Goal: Task Accomplishment & Management: Complete application form

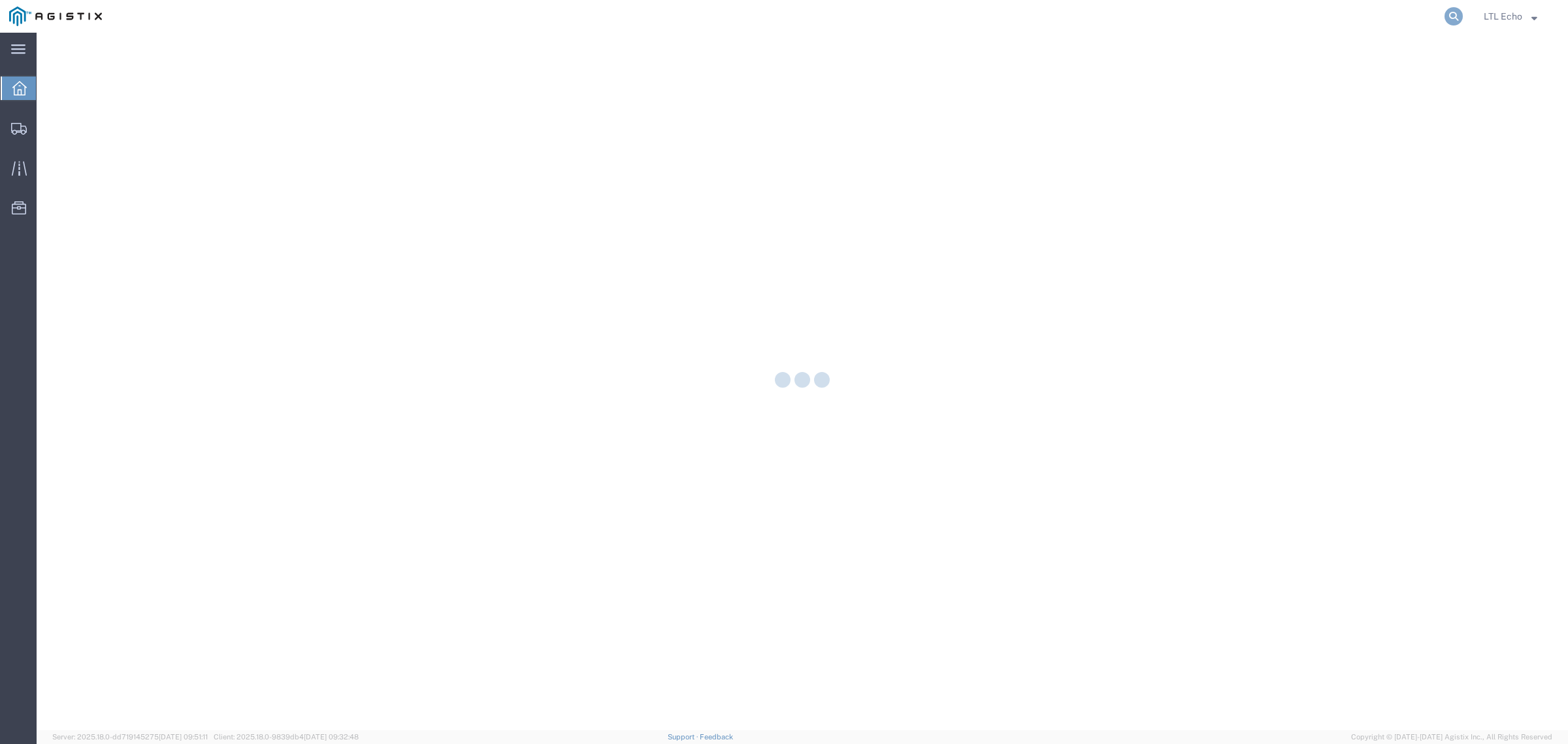
click at [1451, 13] on icon at bounding box center [1453, 16] width 18 height 18
click at [1400, 13] on input "search" at bounding box center [1246, 16] width 397 height 32
paste input "56745552"
type input "56745552"
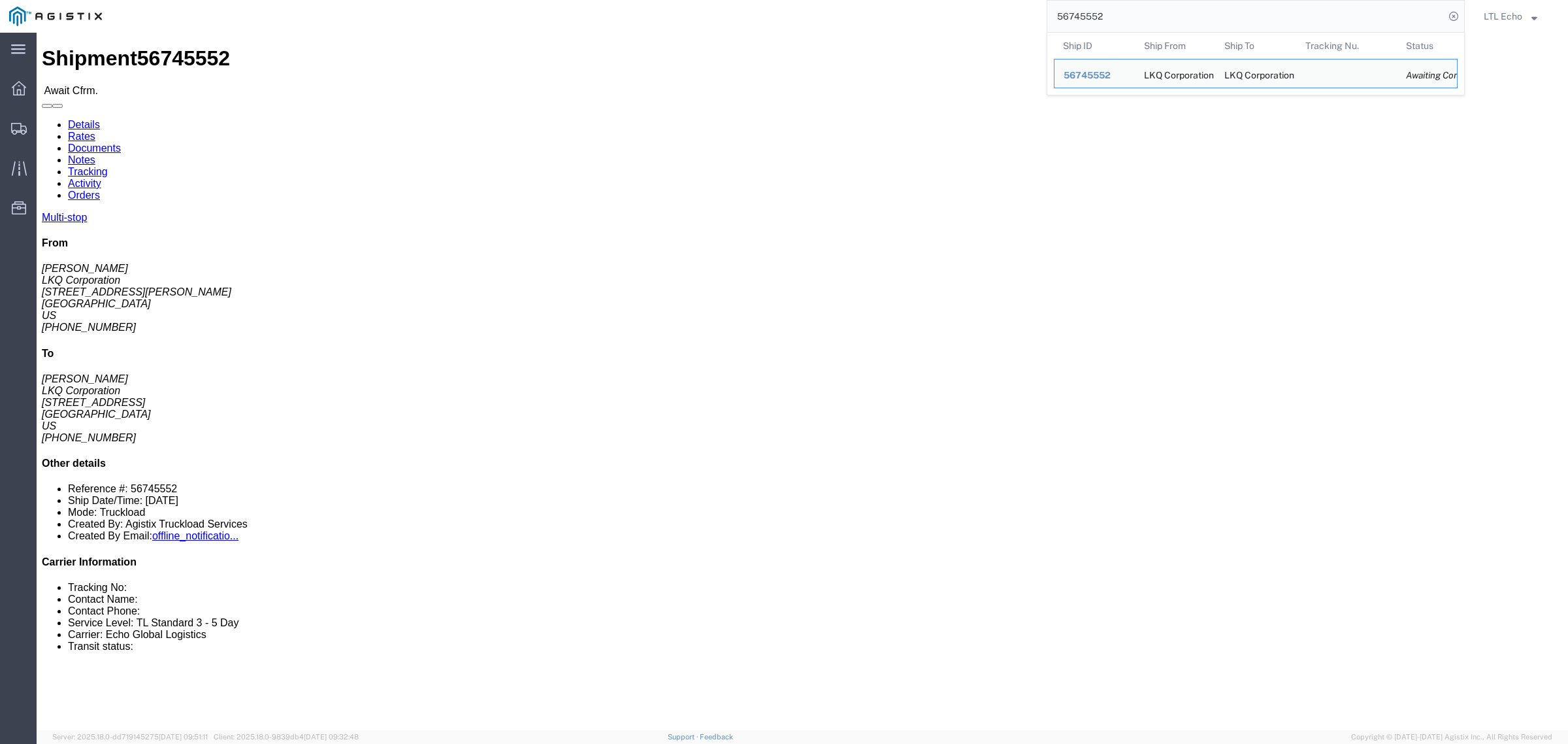
drag, startPoint x: 131, startPoint y: 154, endPoint x: 9, endPoint y: 158, distance: 122.1
click div "Ship From LKQ Corporation ([PERSON_NAME]) [STREET_ADDRESS][PERSON_NAME] [PHONE_…"
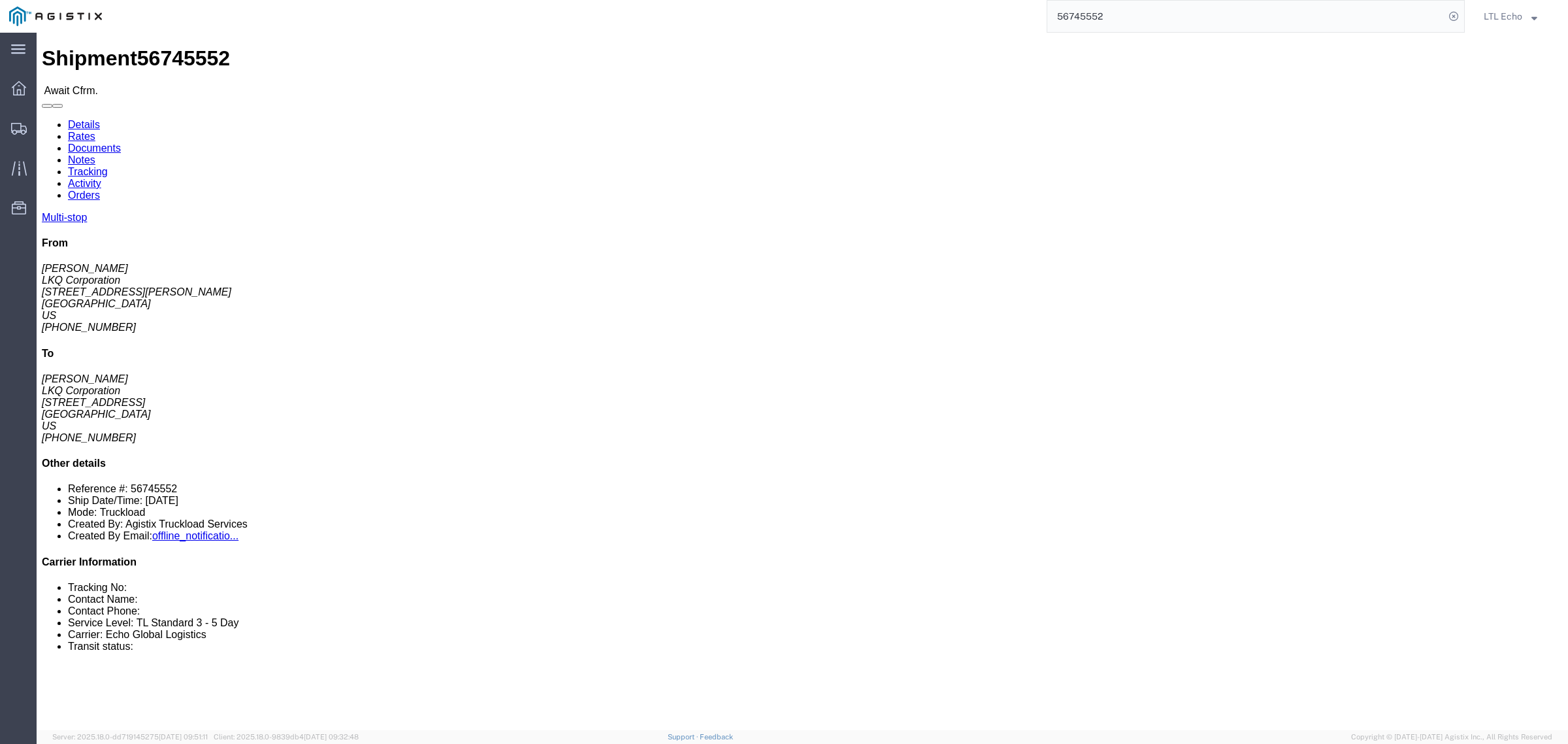
copy address "[STREET_ADDRESS][PERSON_NAME]"
drag, startPoint x: 147, startPoint y: 128, endPoint x: 105, endPoint y: 131, distance: 42.1
click address "LKQ Corporation ([PERSON_NAME]) [STREET_ADDRESS][PERSON_NAME] [PHONE_NUMBER] [E…"
drag, startPoint x: 151, startPoint y: 125, endPoint x: 88, endPoint y: 132, distance: 63.4
click address "LKQ Corporation ([PERSON_NAME]) [STREET_ADDRESS][PERSON_NAME] [PHONE_NUMBER] [E…"
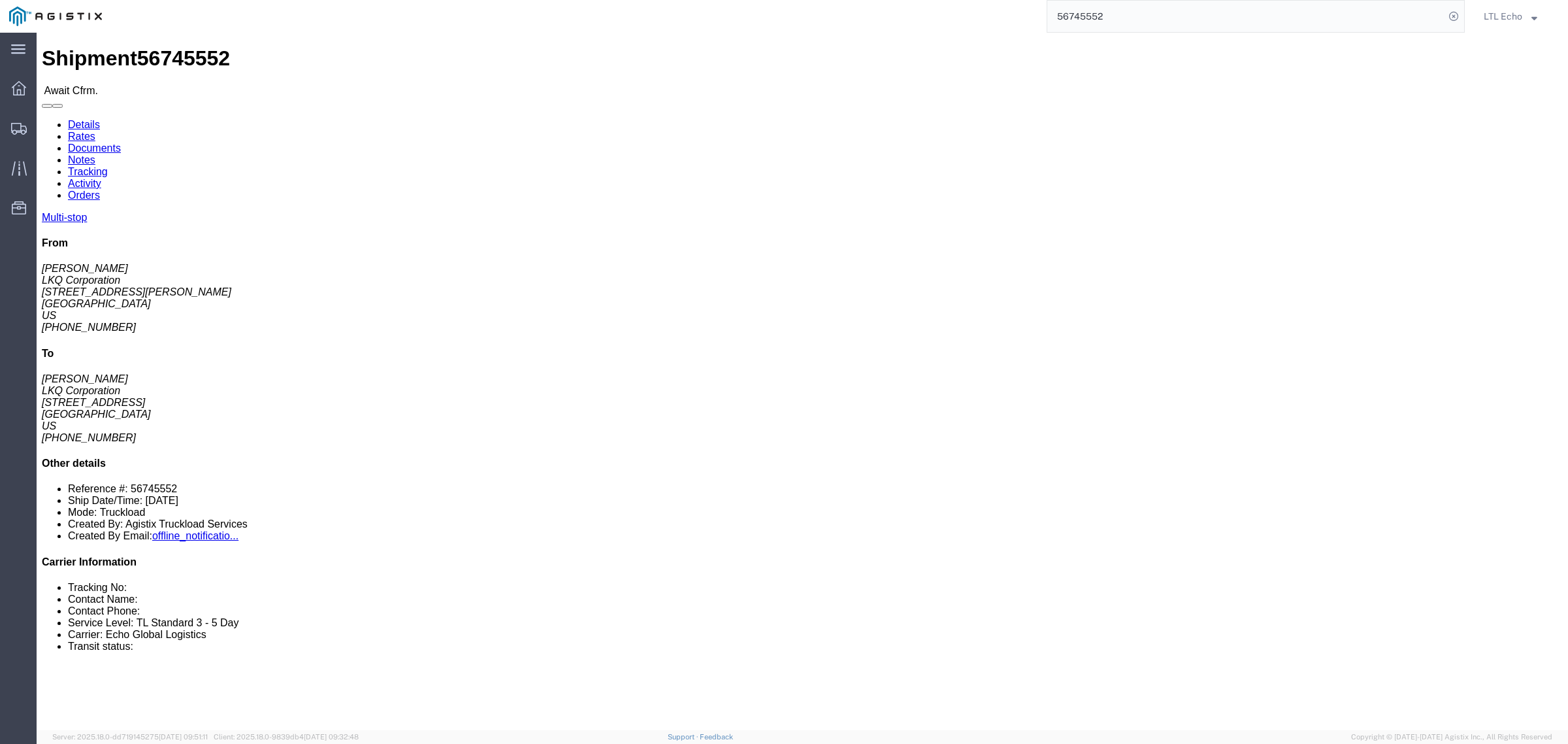
copy address "[PERSON_NAME])"
drag, startPoint x: 76, startPoint y: 191, endPoint x: 7, endPoint y: 197, distance: 69.3
click div "Ship From LKQ Corporation ([PERSON_NAME]) [STREET_ADDRESS][PERSON_NAME] [PHONE_…"
copy address "[PHONE_NUMBER]"
drag, startPoint x: 123, startPoint y: 209, endPoint x: 7, endPoint y: 214, distance: 116.1
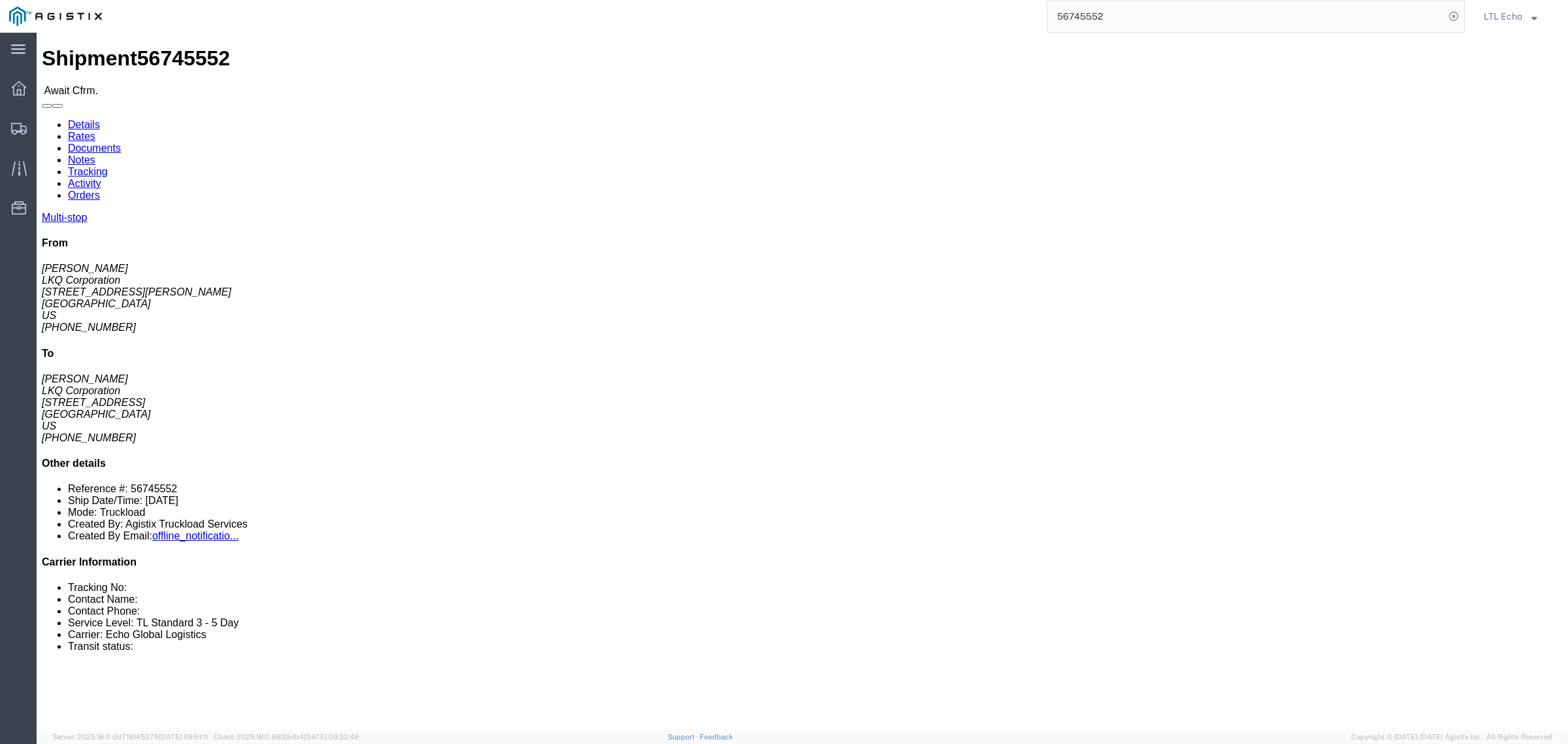
click div "Ship From LKQ Corporation ([PERSON_NAME]) [STREET_ADDRESS][PERSON_NAME] [PHONE_…"
copy address "[EMAIL_ADDRESS][DOMAIN_NAME]"
click link "Notes"
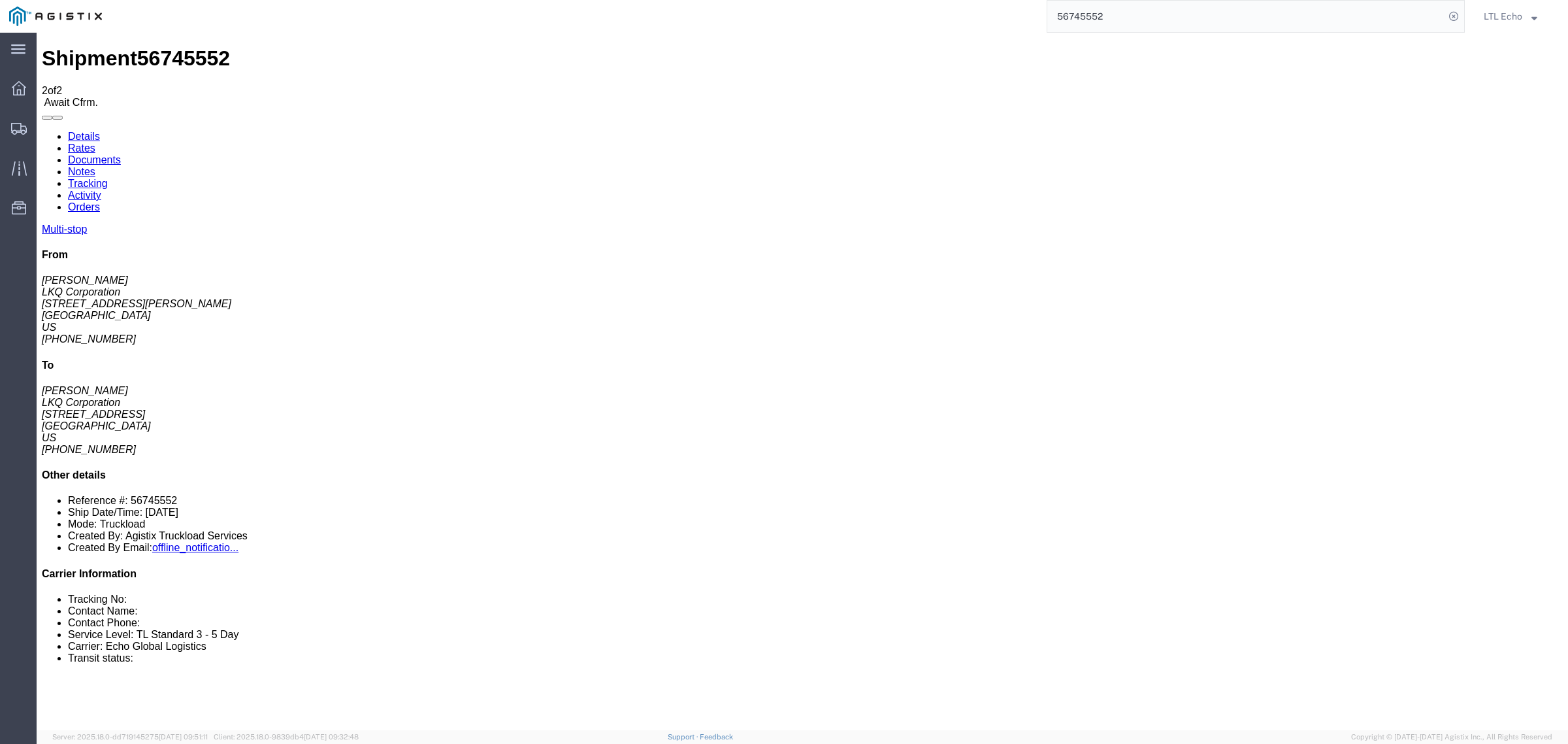
click at [78, 131] on link "Details" at bounding box center [84, 136] width 32 height 11
click div "Leg 1 - Truckload Vehicle 1: Standard Dry Van (53 Feet) Number of trucks: 1"
click b "56745552"
copy b "56745552"
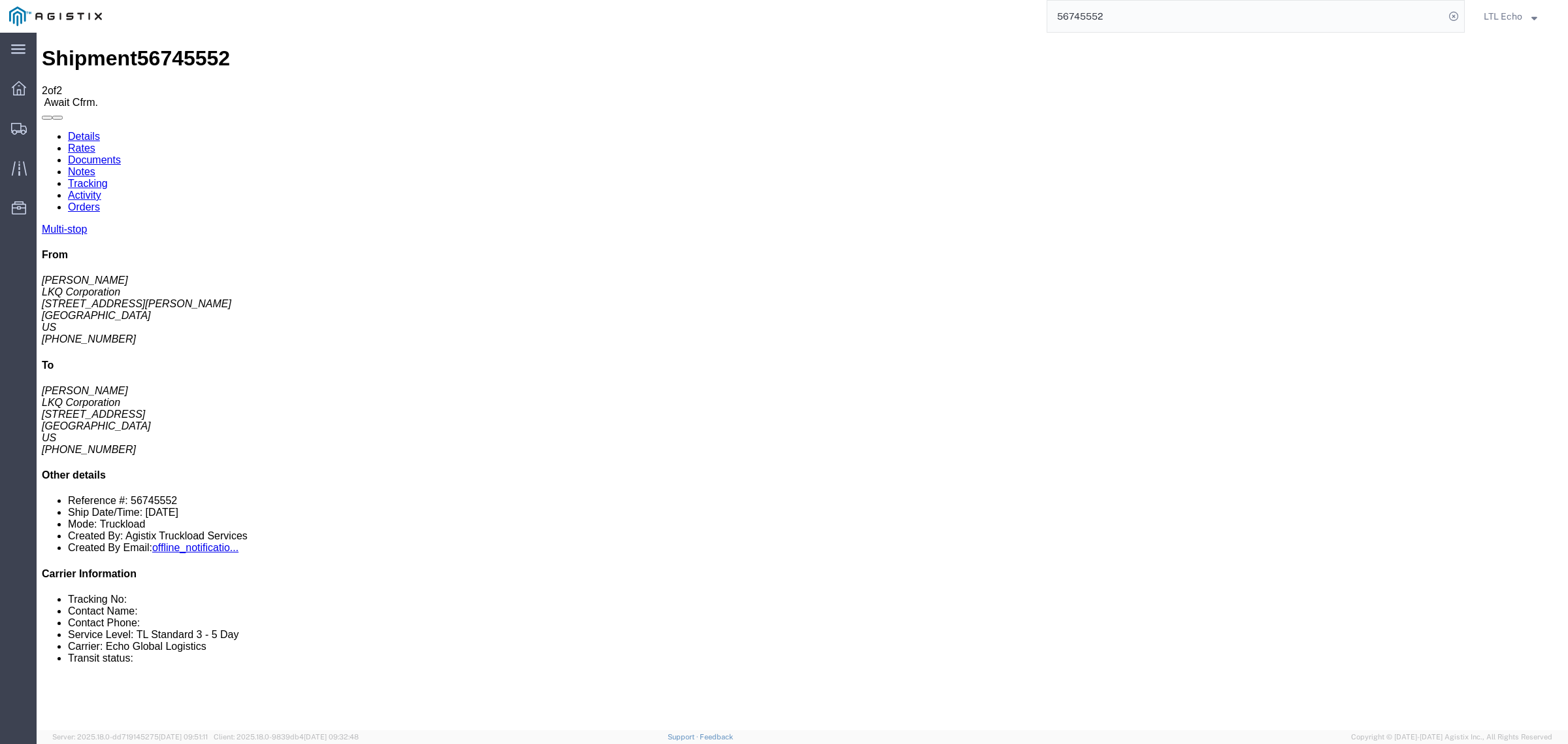
click div "Ship To LKQ Corporation ([PERSON_NAME]) 1760 [STREET_ADDRESS] [PHONE_NUMBER]"
drag, startPoint x: 261, startPoint y: 385, endPoint x: 379, endPoint y: 389, distance: 118.1
click td "LKQ Corporation [STREET_ADDRESS][PERSON_NAME]"
copy div "[STREET_ADDRESS][PERSON_NAME]"
drag, startPoint x: 889, startPoint y: 377, endPoint x: 831, endPoint y: 379, distance: 58.0
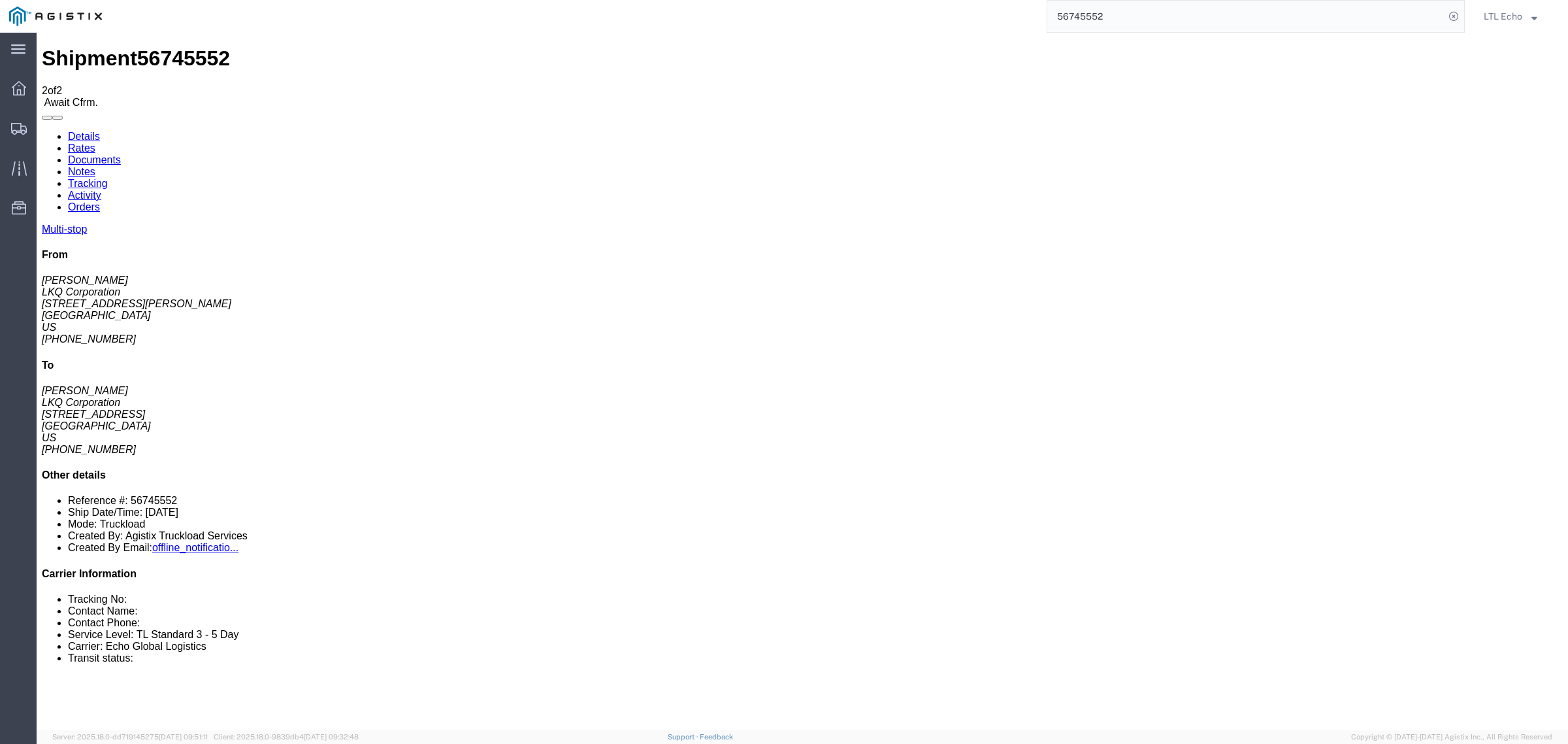
click div "Phone Nu.: [PHONE_NUMBER]"
copy div "6292174113"
drag, startPoint x: 897, startPoint y: 385, endPoint x: 811, endPoint y: 389, distance: 86.1
click div "Email: [EMAIL_ADDRESS][DOMAIN_NAME]"
copy div "[EMAIL_ADDRESS][DOMAIN_NAME]"
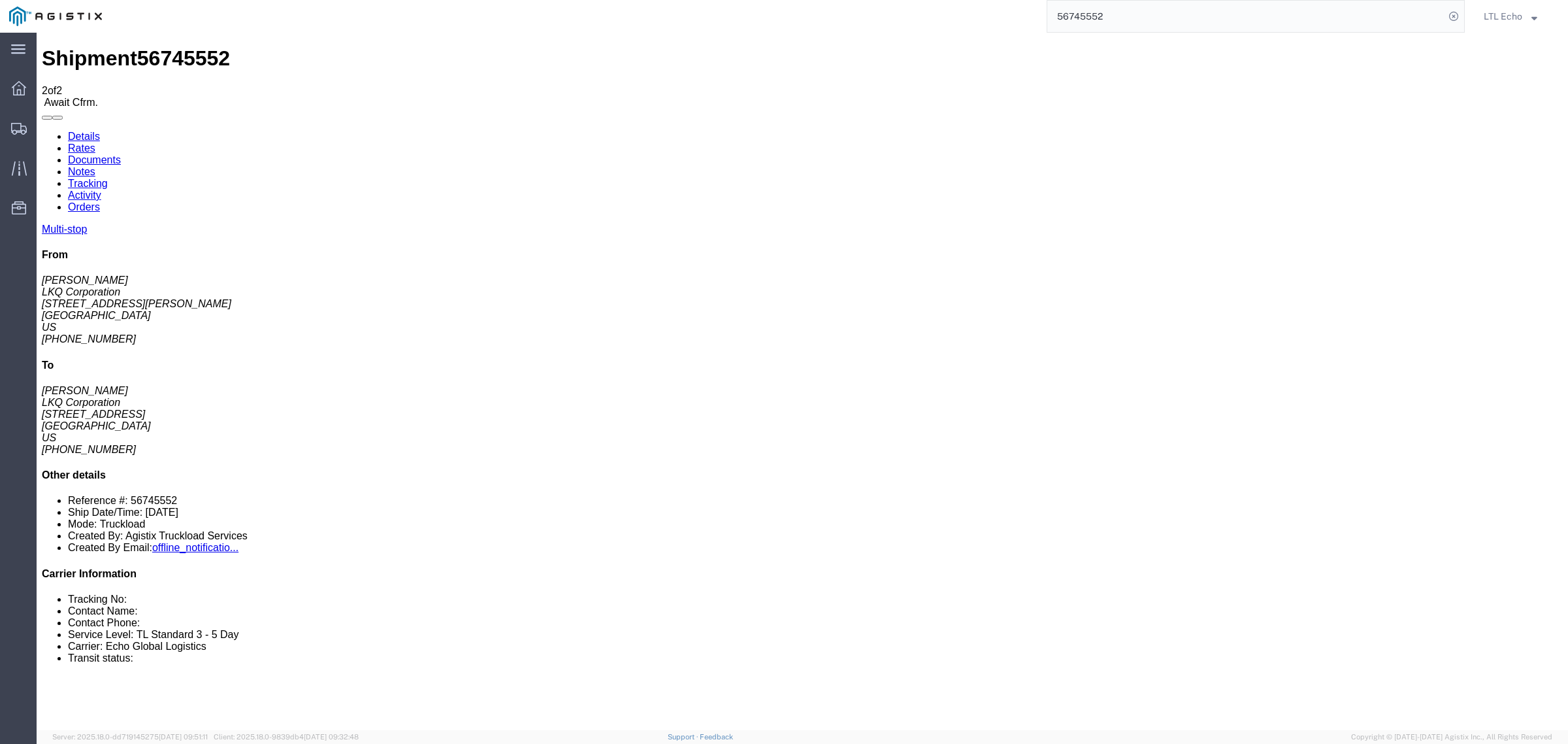
click p "Bill Of Lading: 56745552"
click b "56745552"
copy b "56745552"
drag, startPoint x: 261, startPoint y: 414, endPoint x: 367, endPoint y: 415, distance: 106.0
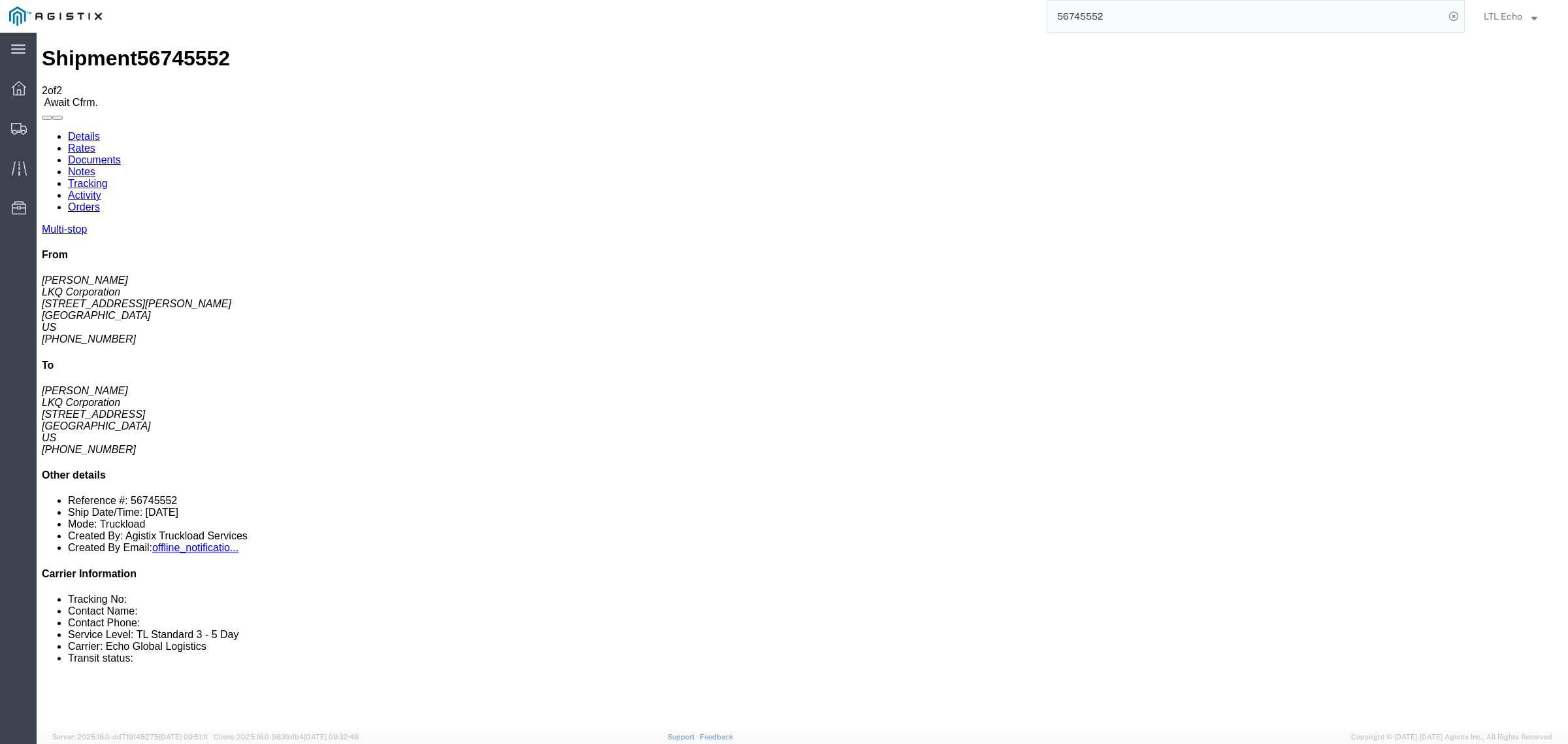
click td "LKQ Corporation [STREET_ADDRESS]"
copy div "[STREET_ADDRESS]"
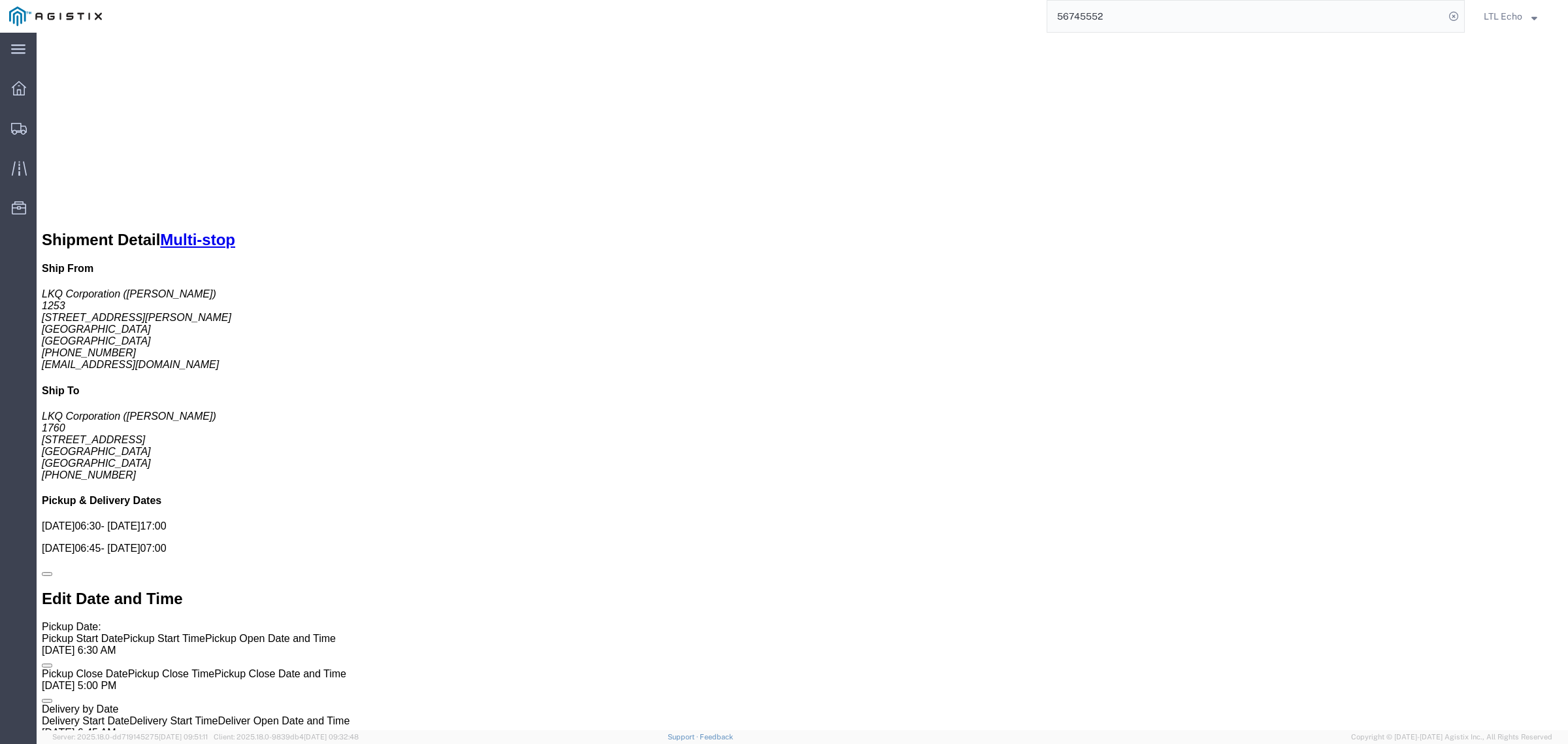
scroll to position [817, 0]
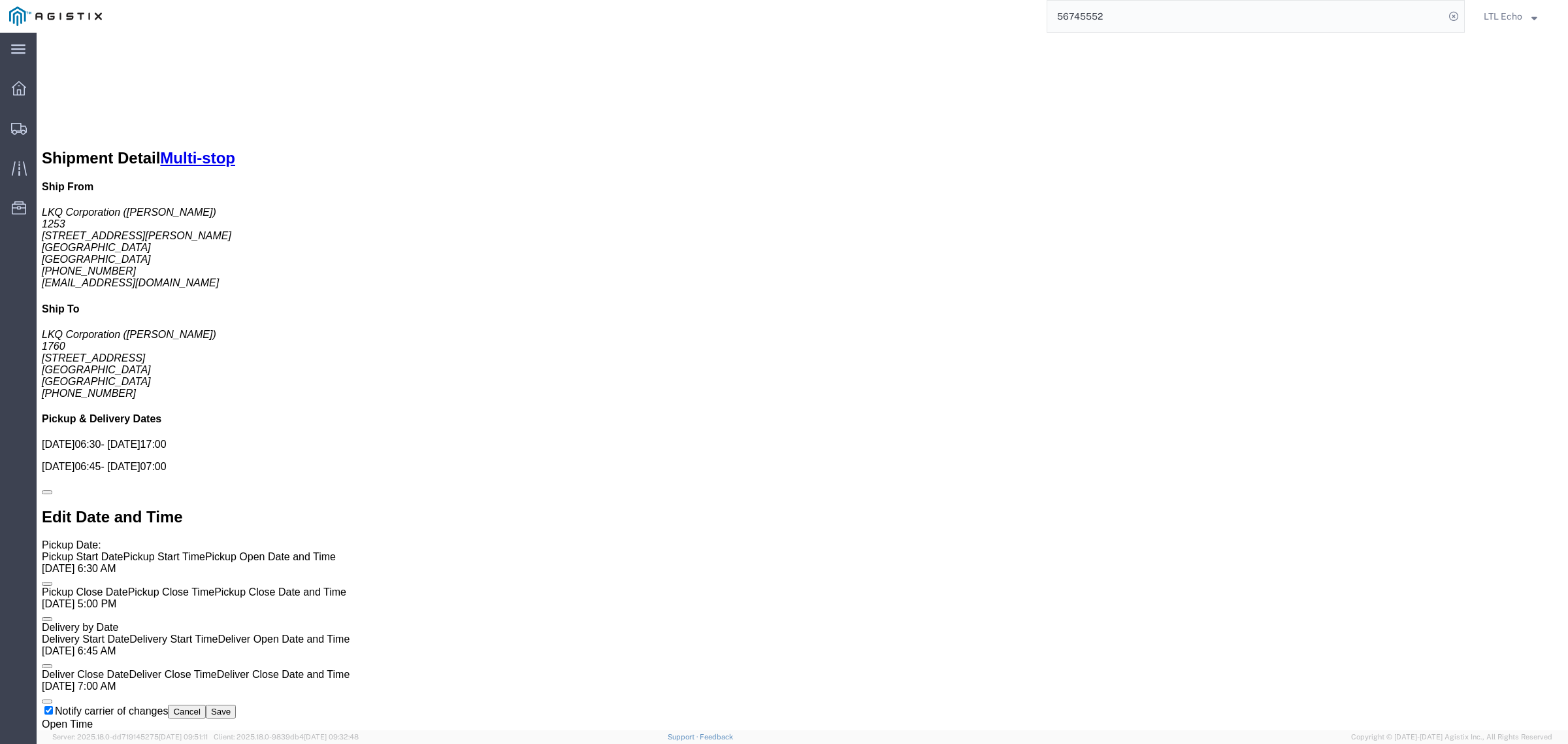
click link "Notes"
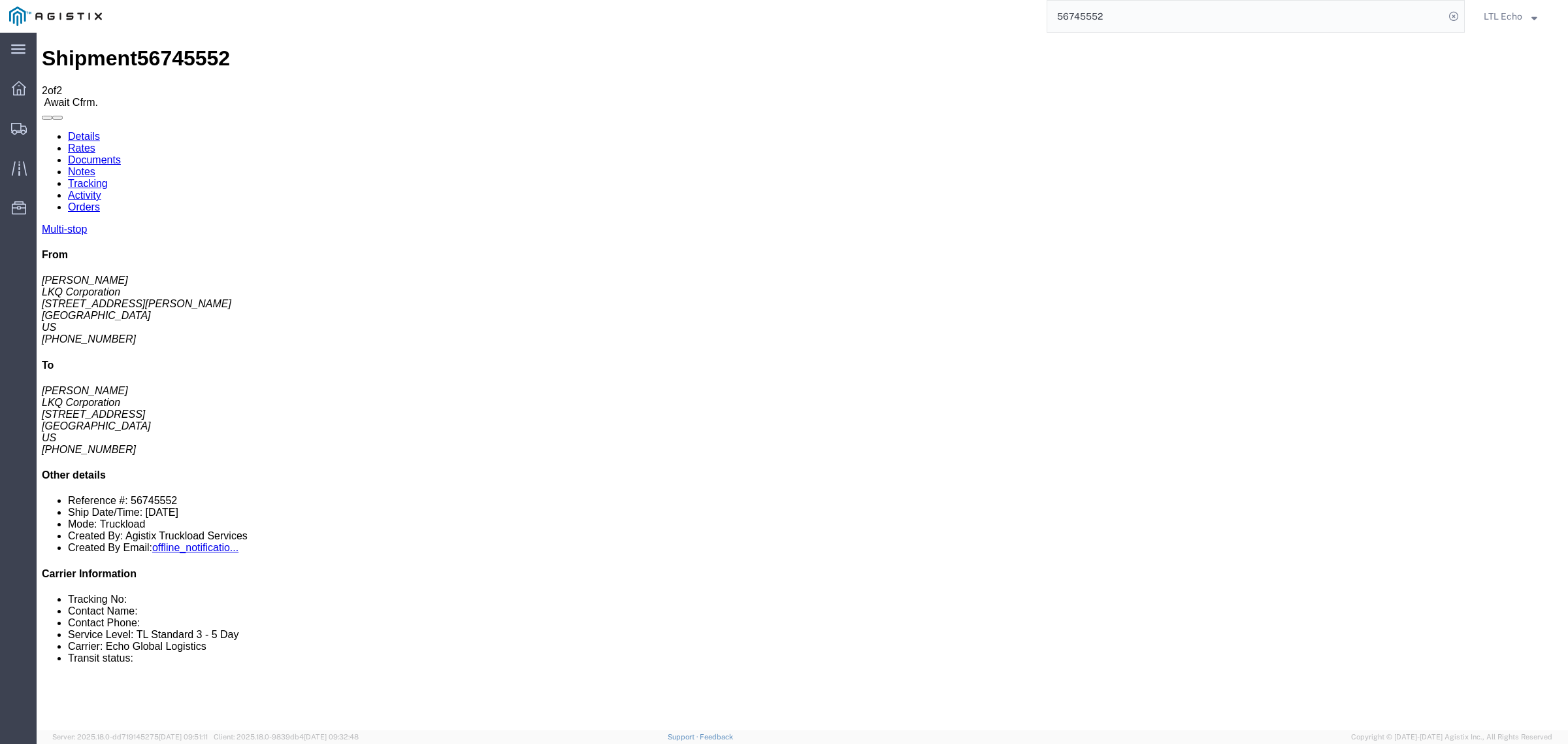
click at [78, 131] on link "Details" at bounding box center [84, 136] width 32 height 11
click link "Rates"
click at [69, 131] on link "Details" at bounding box center [84, 136] width 32 height 11
click b "56745552"
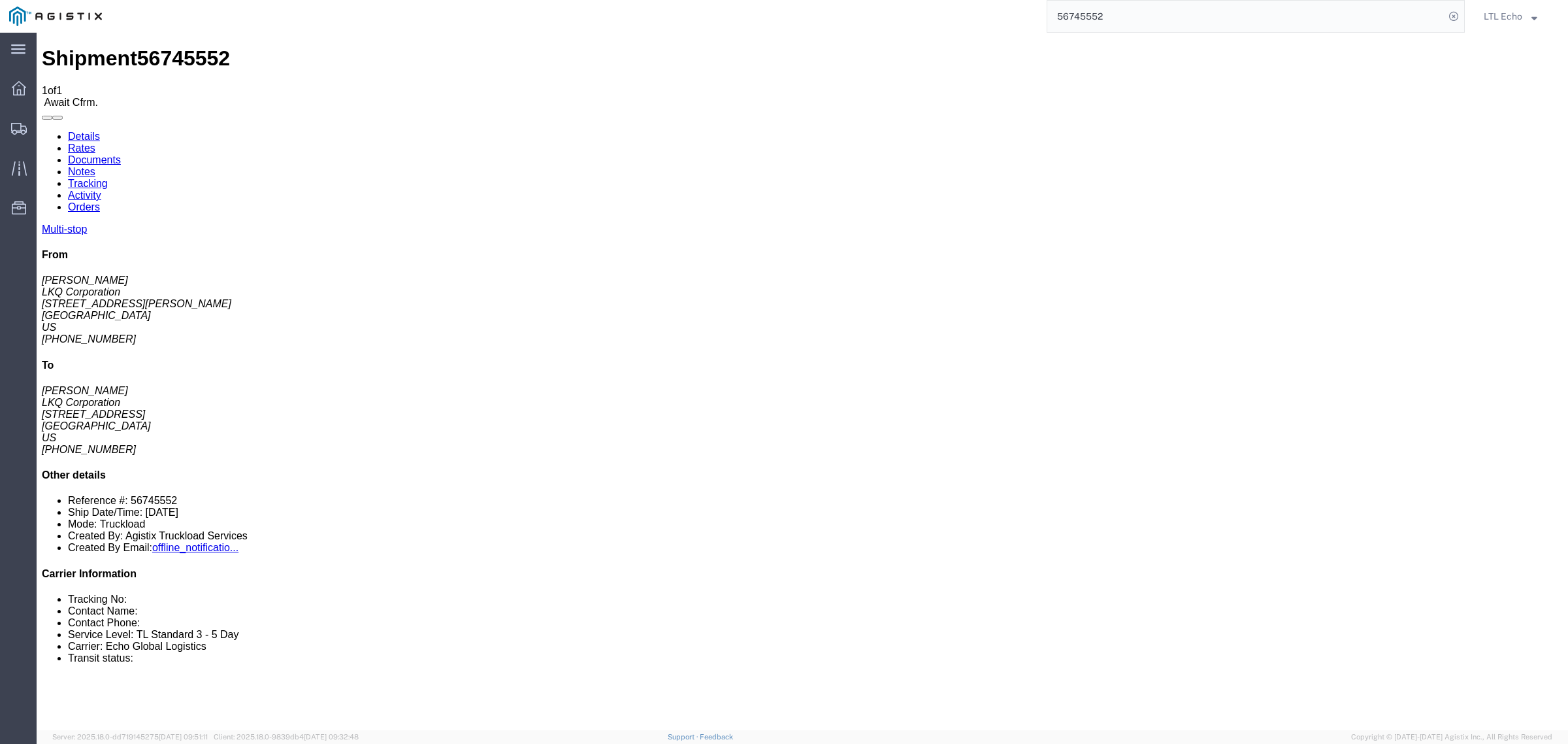
click link "Confirm"
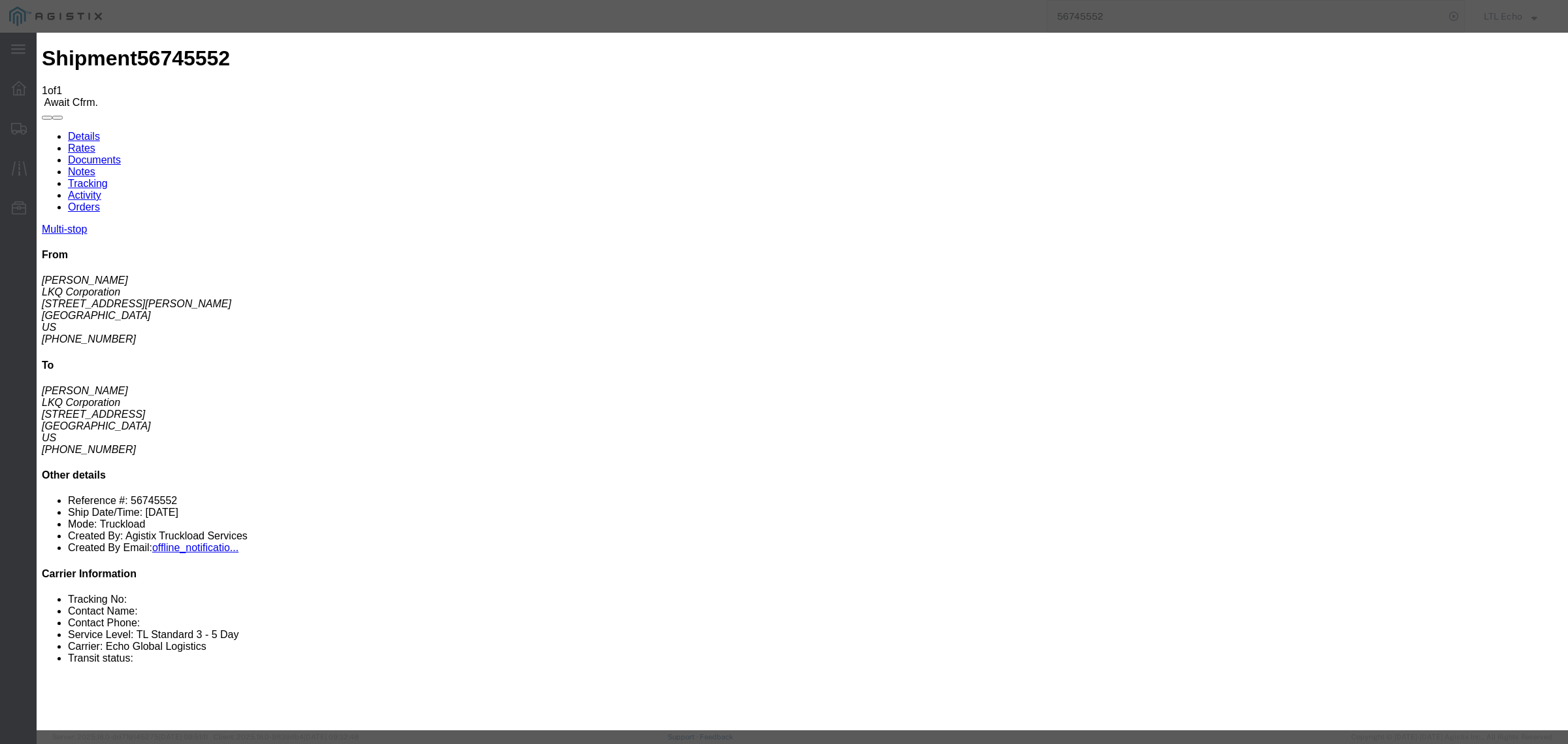
click input "checkbox"
checkbox input "true"
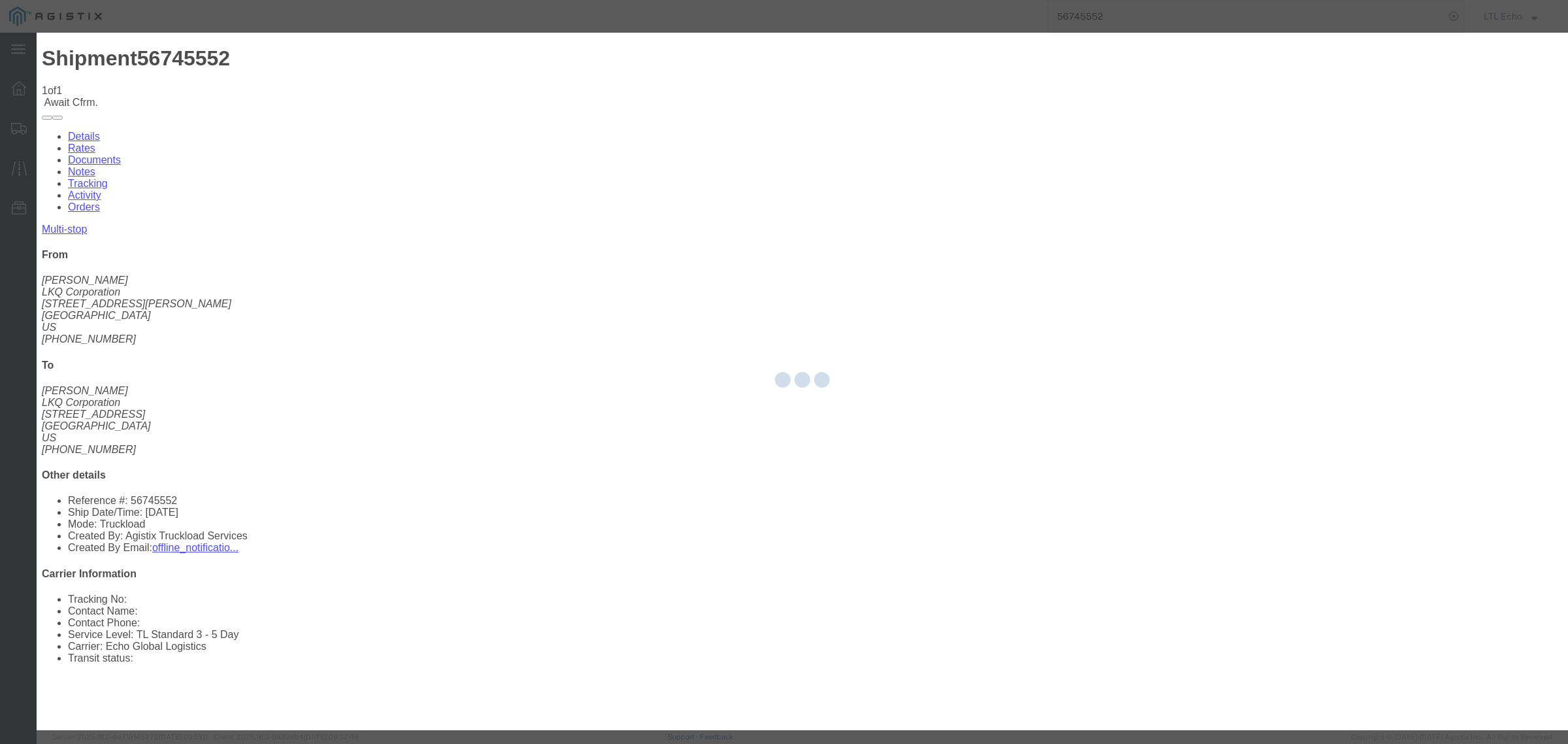
type input "LTL Echo"
type input "+ 8005116111"
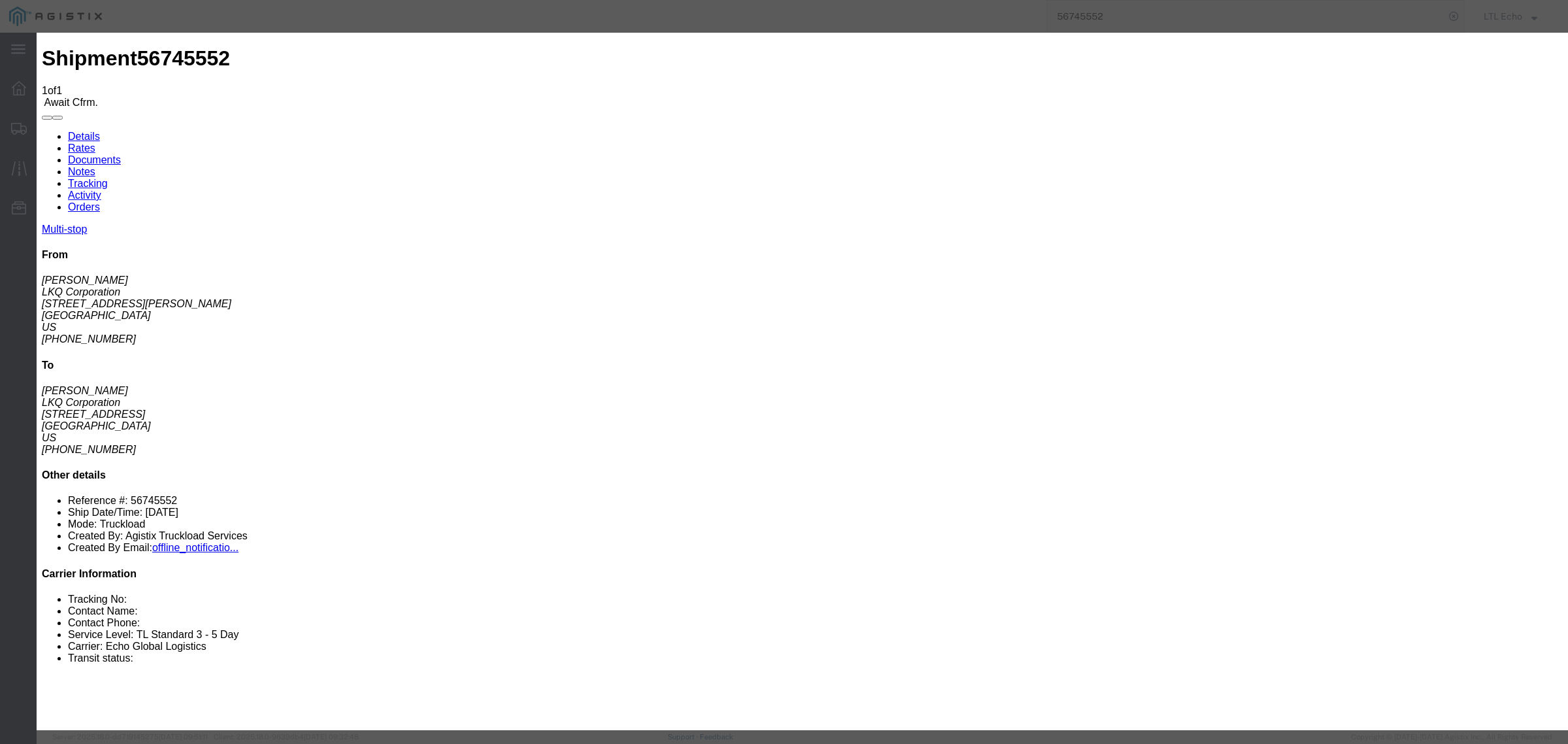
click input "text"
type input "64274615"
click button "Submit"
